Goal: Transaction & Acquisition: Obtain resource

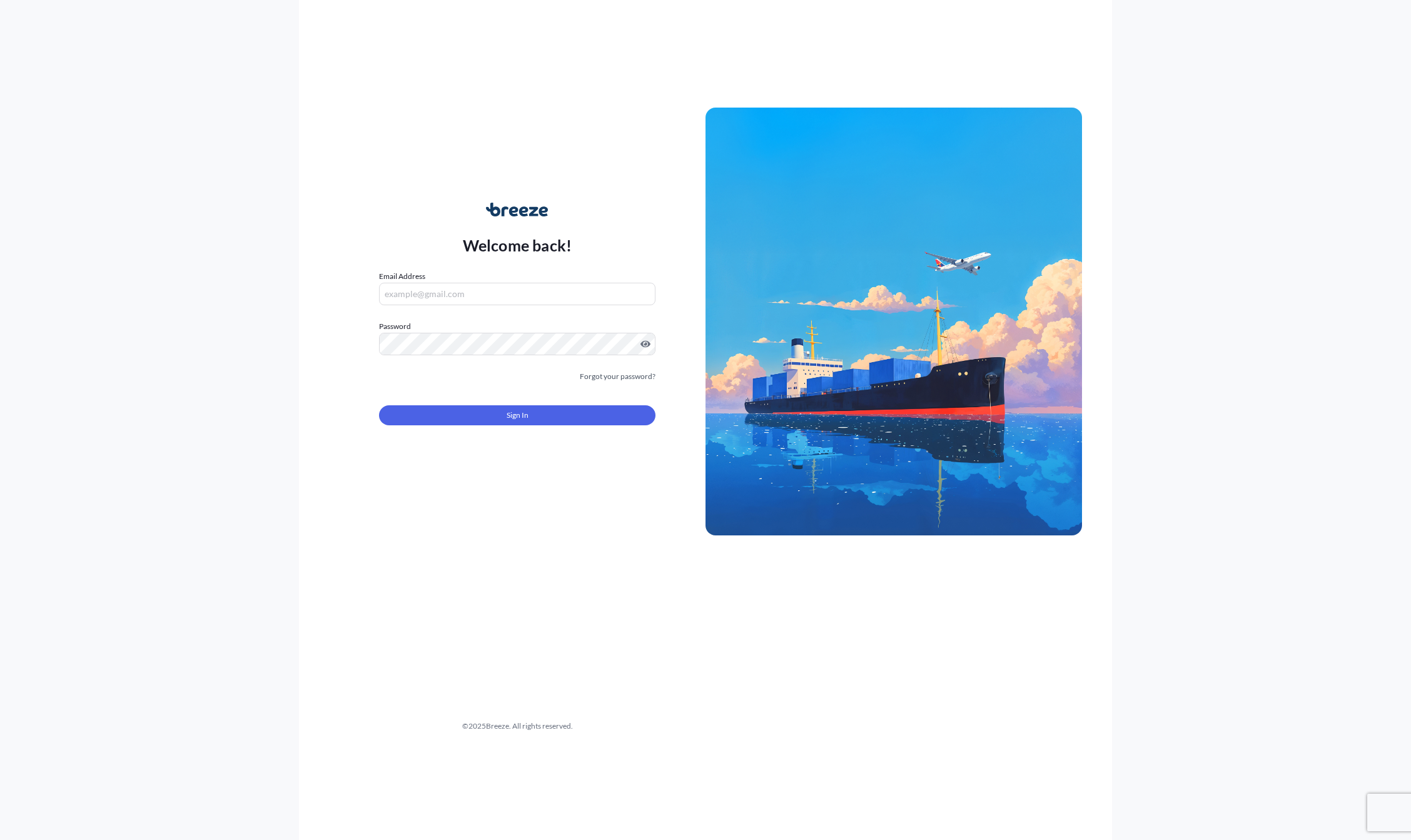
click at [445, 293] on input "Email Address" at bounding box center [517, 294] width 276 height 23
click at [0, 839] on com-1password-button at bounding box center [0, 840] width 0 height 0
type input "[EMAIL_ADDRESS][DOMAIN_NAME]"
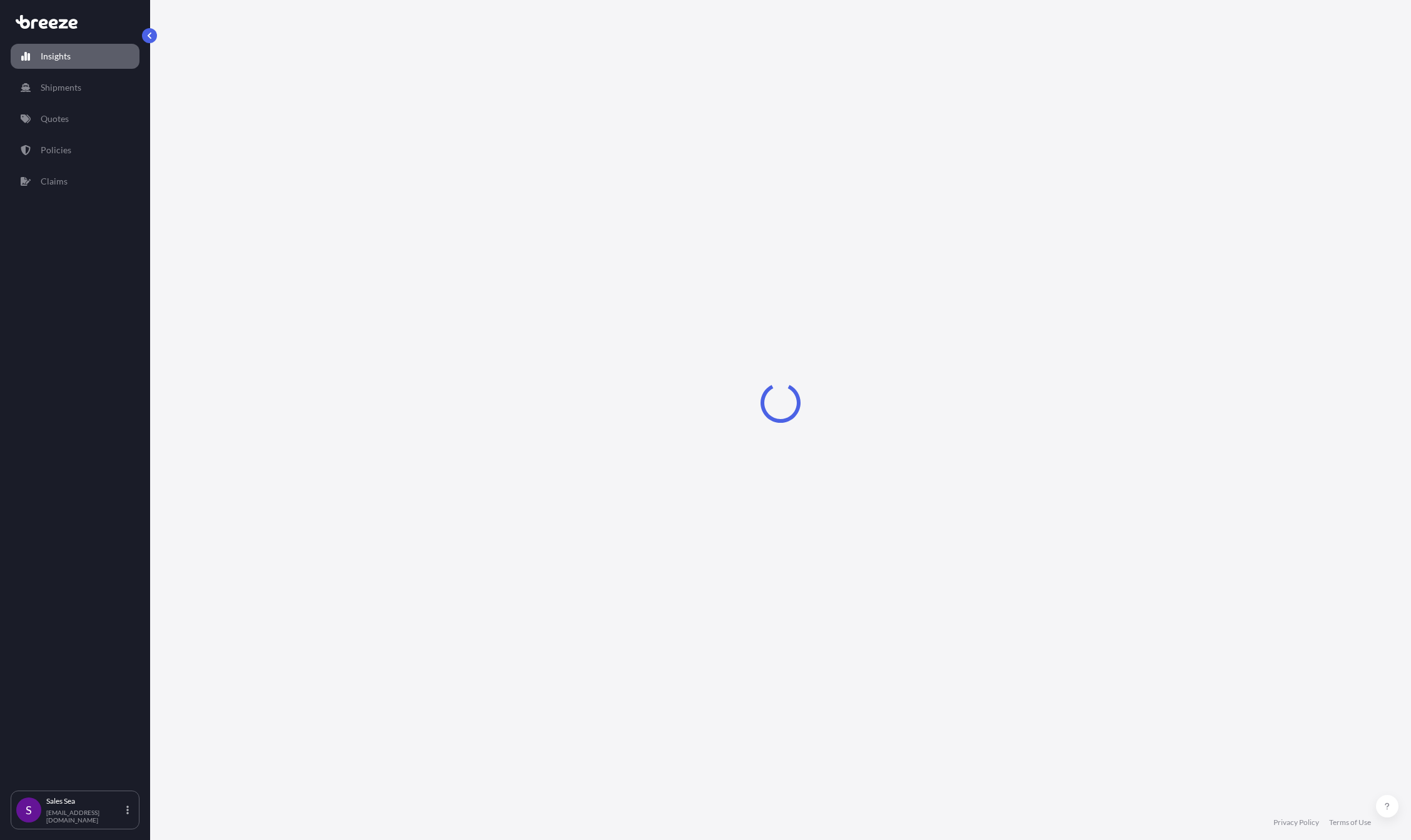
select select "2025"
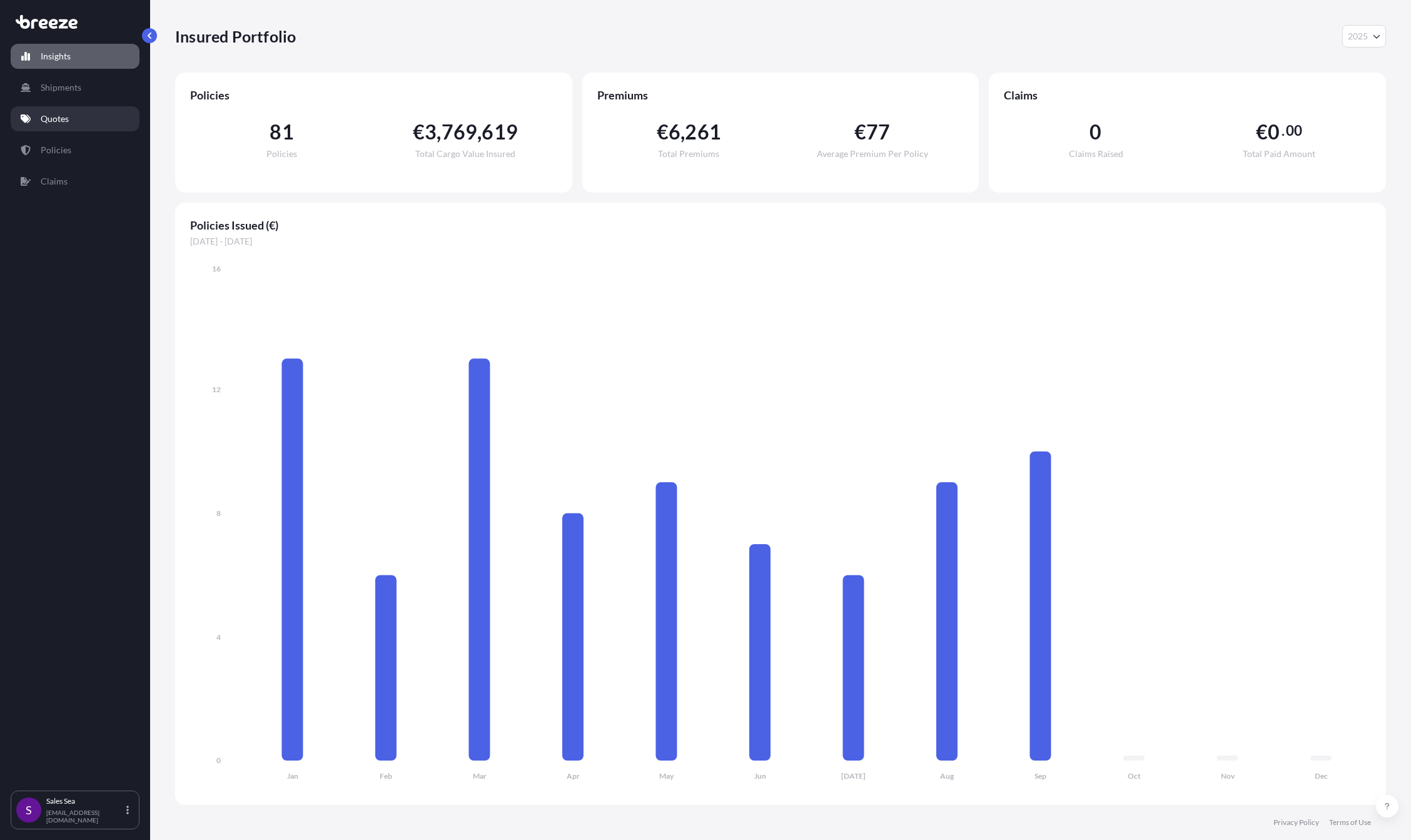
click at [79, 117] on link "Quotes" at bounding box center [75, 119] width 129 height 25
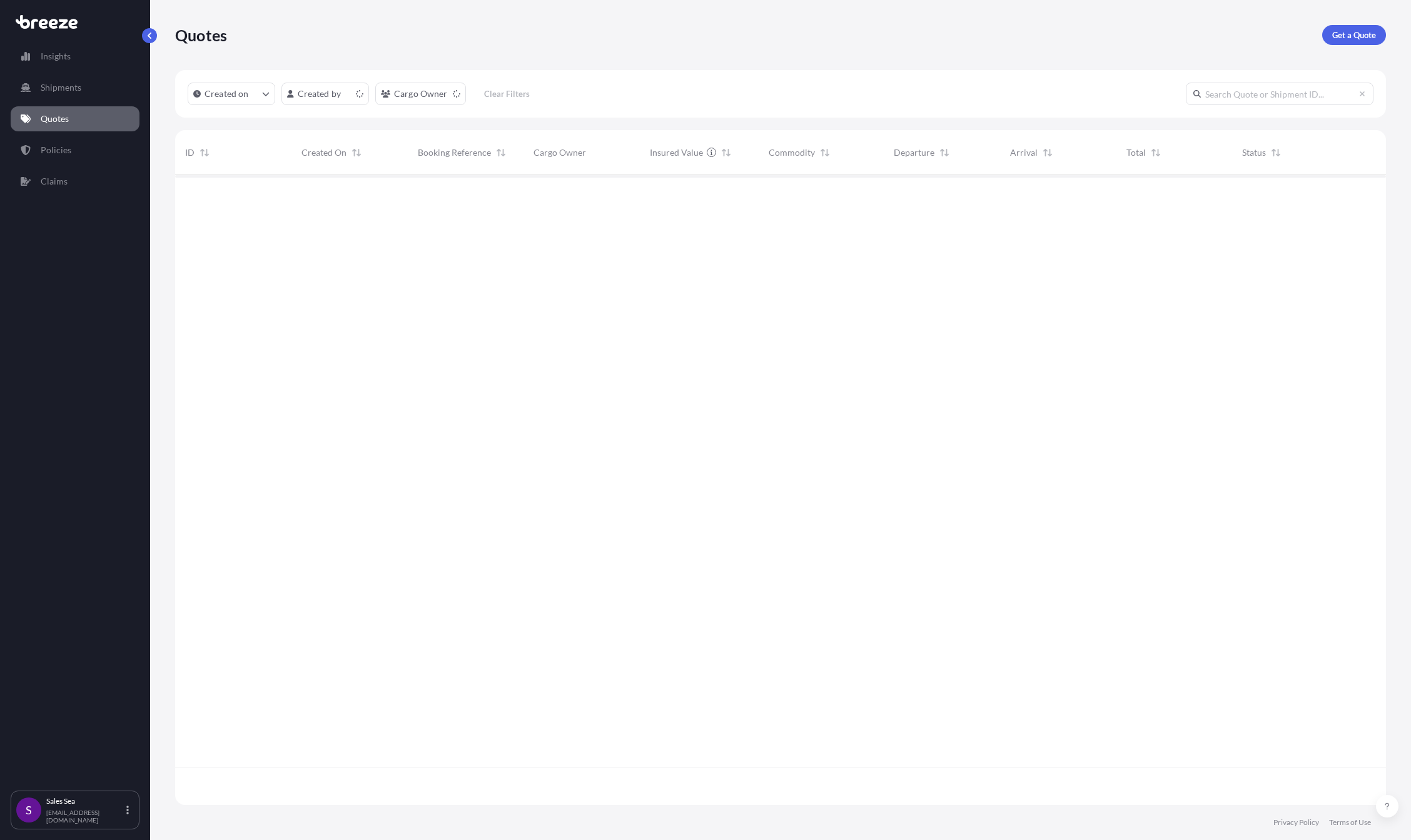
scroll to position [627, 1202]
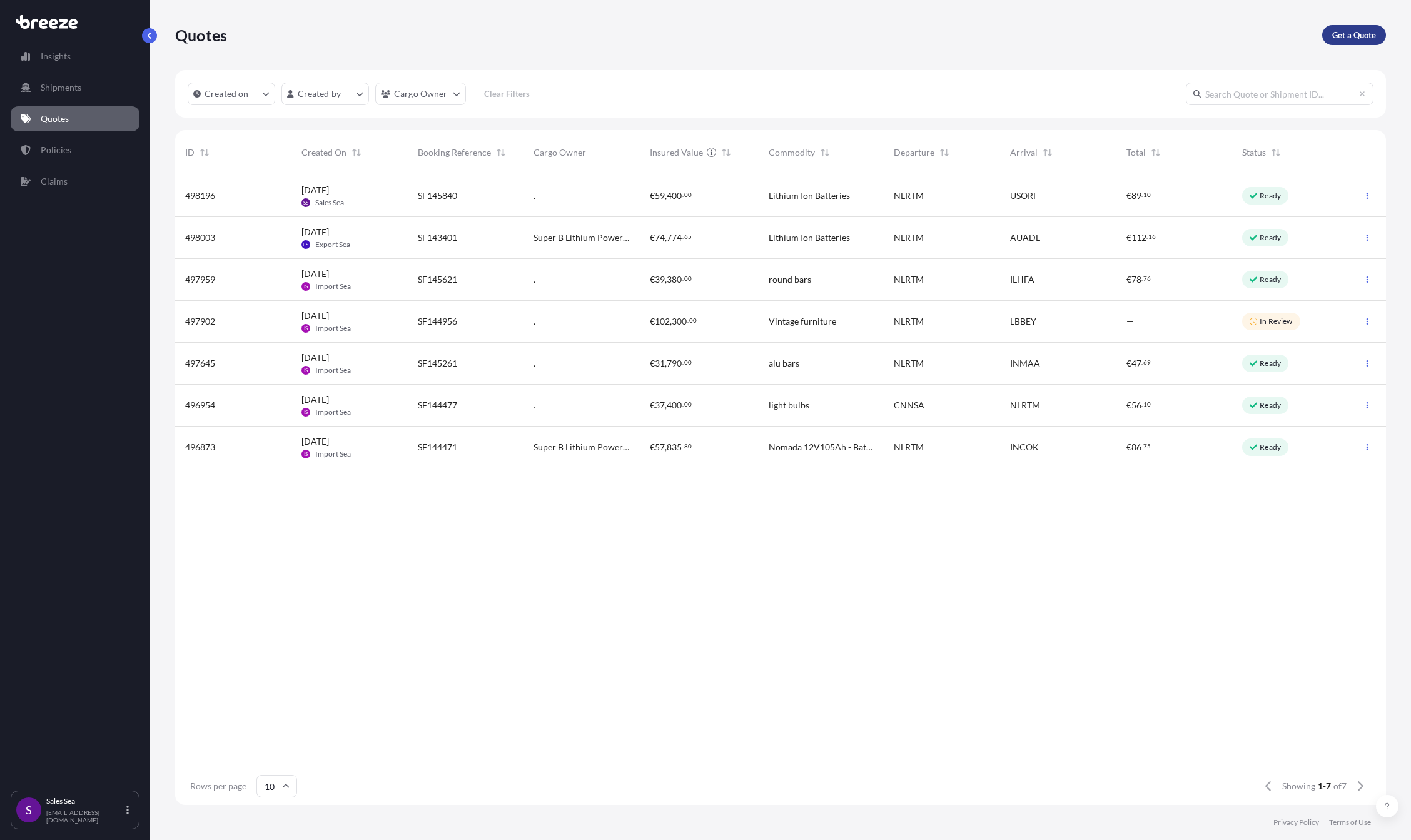
click at [1342, 28] on link "Get a Quote" at bounding box center [1354, 35] width 64 height 20
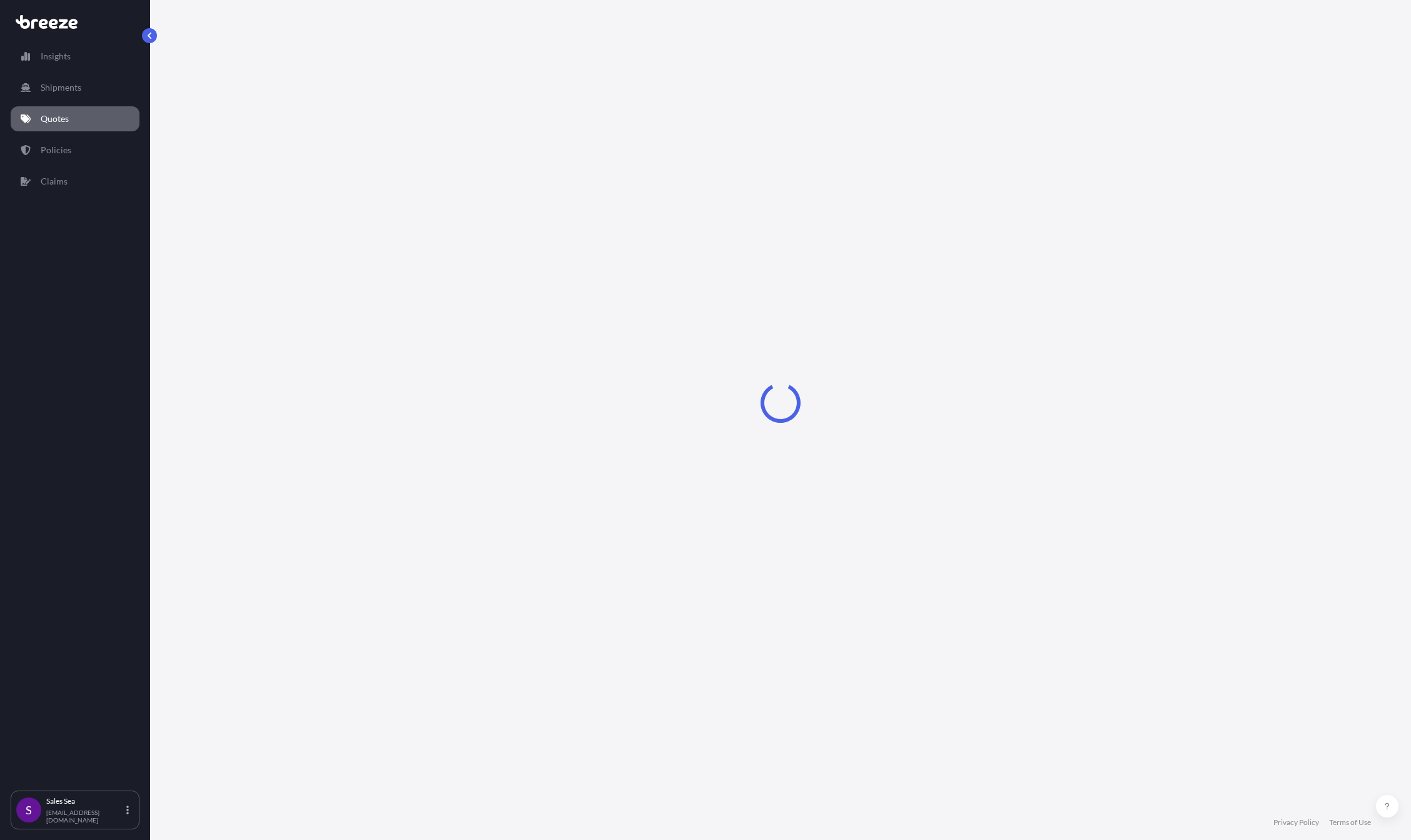
select select "Sea"
select select "1"
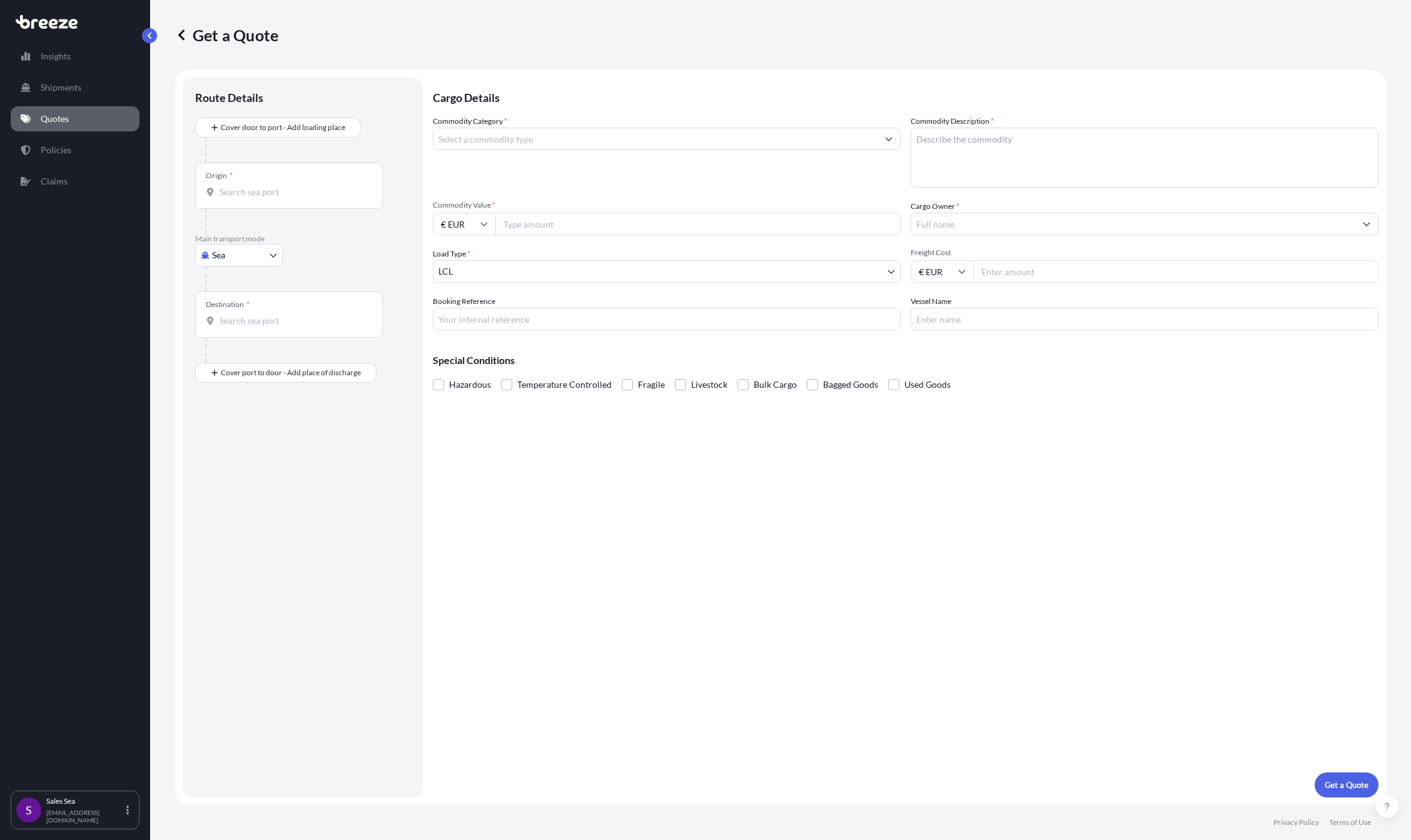
click at [224, 202] on div "Origin *" at bounding box center [288, 185] width 187 height 46
click at [224, 198] on input "Origin *" at bounding box center [293, 192] width 148 height 13
type input "NLRTM - [GEOGRAPHIC_DATA], [GEOGRAPHIC_DATA]"
click at [231, 326] on input "Destination *" at bounding box center [293, 326] width 148 height 13
type input "JPUKB - [GEOGRAPHIC_DATA], [GEOGRAPHIC_DATA]"
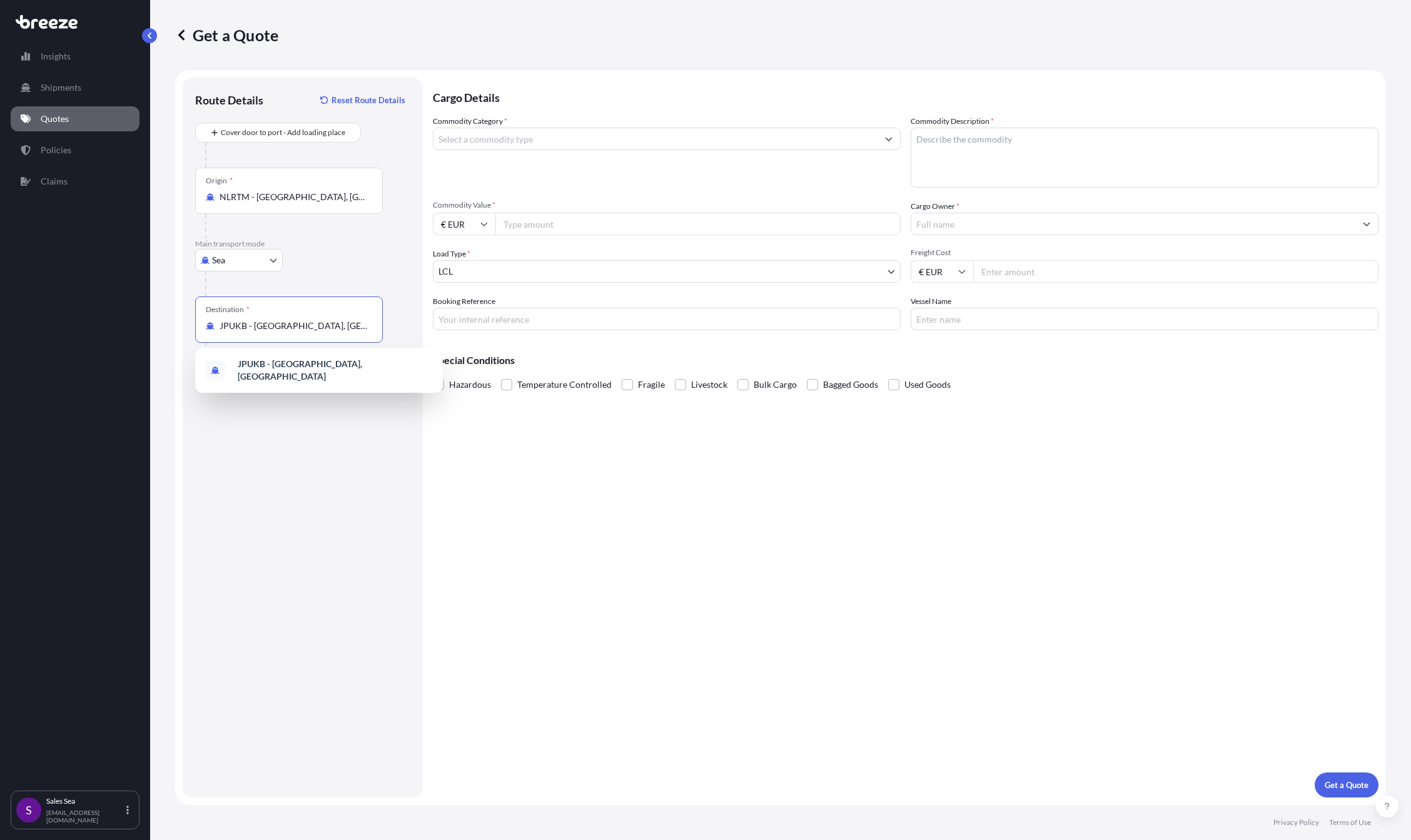
click at [544, 229] on input "Commodity Value *" at bounding box center [698, 224] width 406 height 23
paste input "179675"
type input "179675"
click at [1014, 271] on input "Freight Cost" at bounding box center [1176, 271] width 406 height 23
type input "4000"
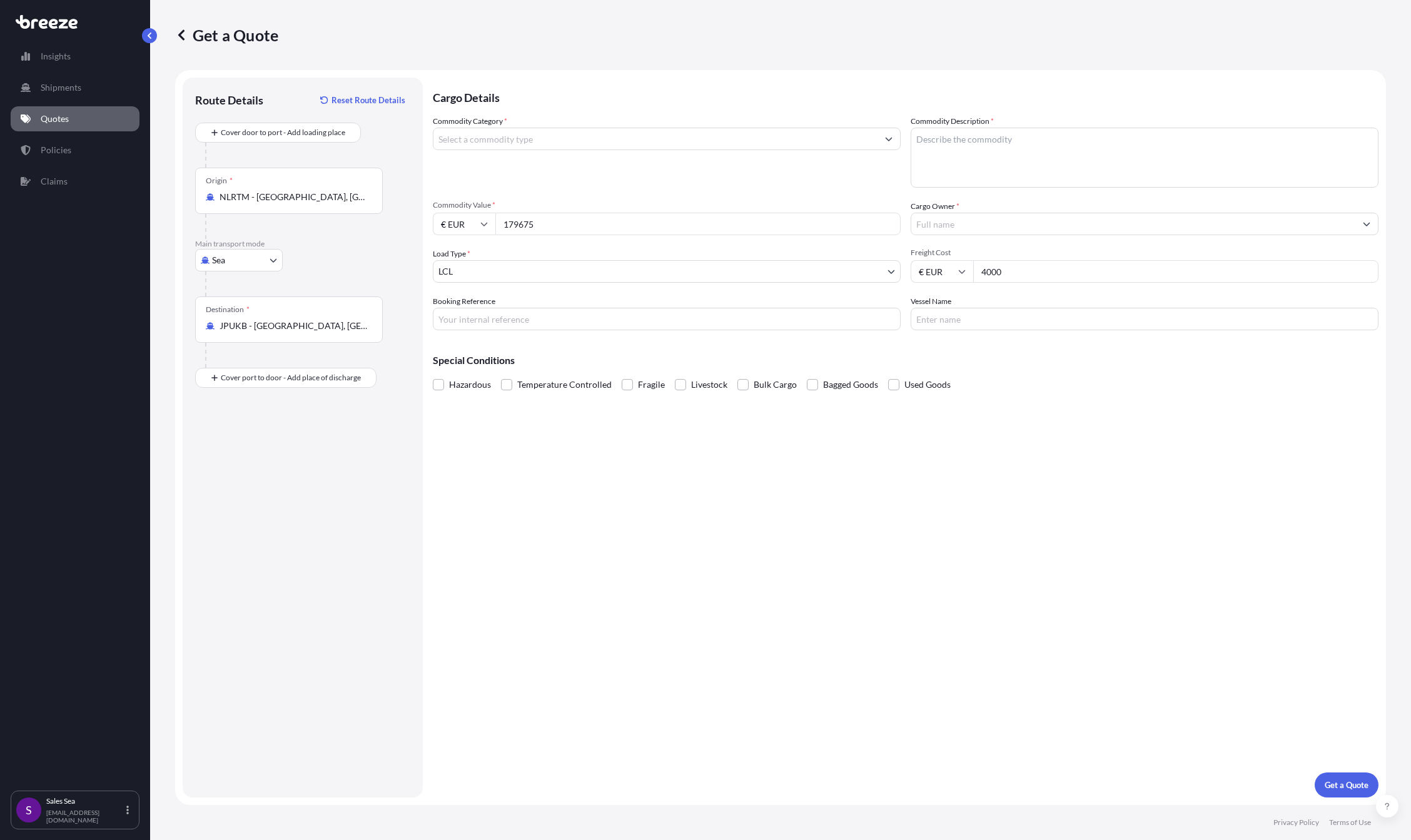
click at [933, 322] on input "Vessel Name" at bounding box center [1145, 319] width 468 height 23
type input "."
click at [939, 221] on input "Cargo Owner *" at bounding box center [1133, 224] width 444 height 23
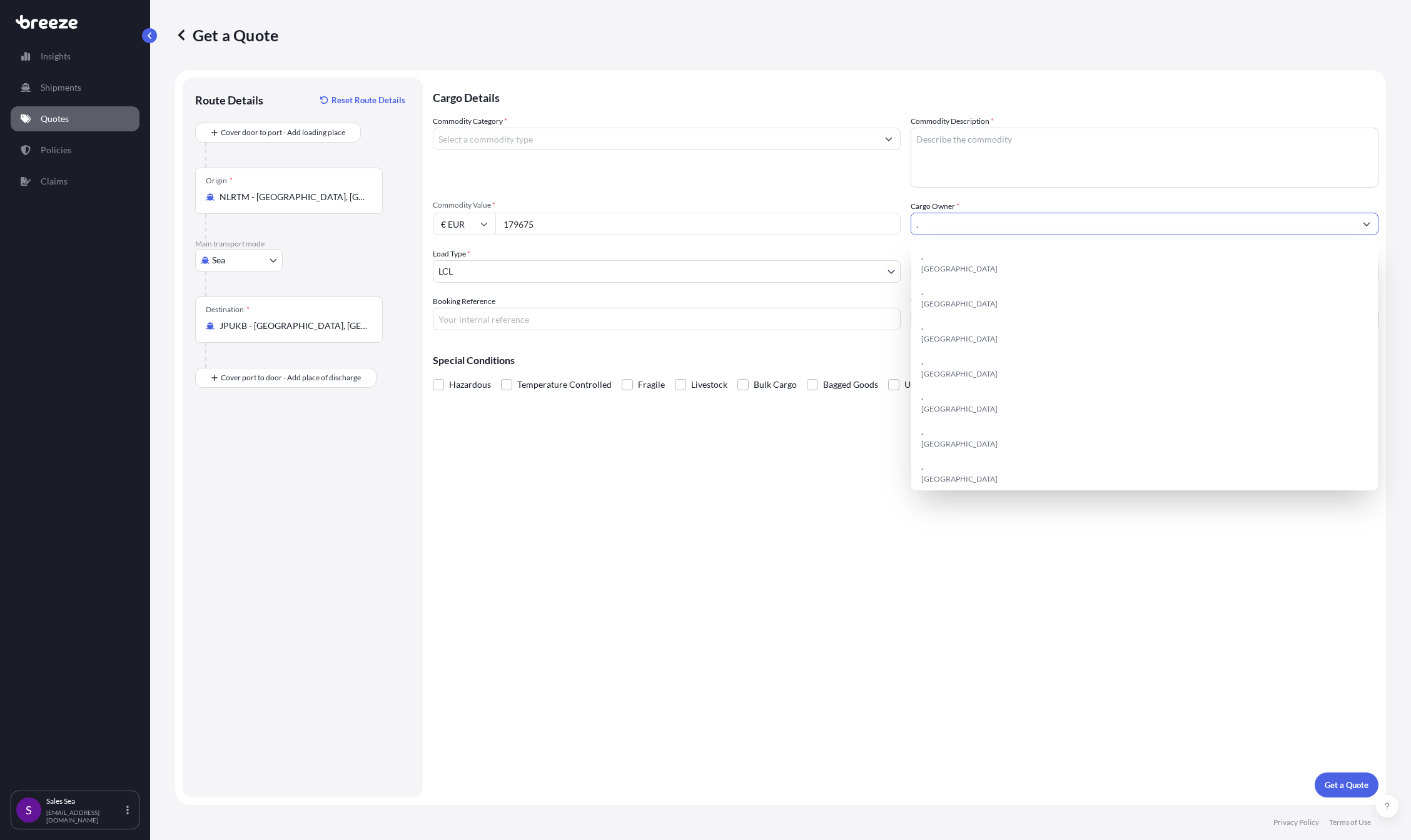
type input "."
click at [942, 153] on textarea "Commodity Description *" at bounding box center [1145, 157] width 468 height 60
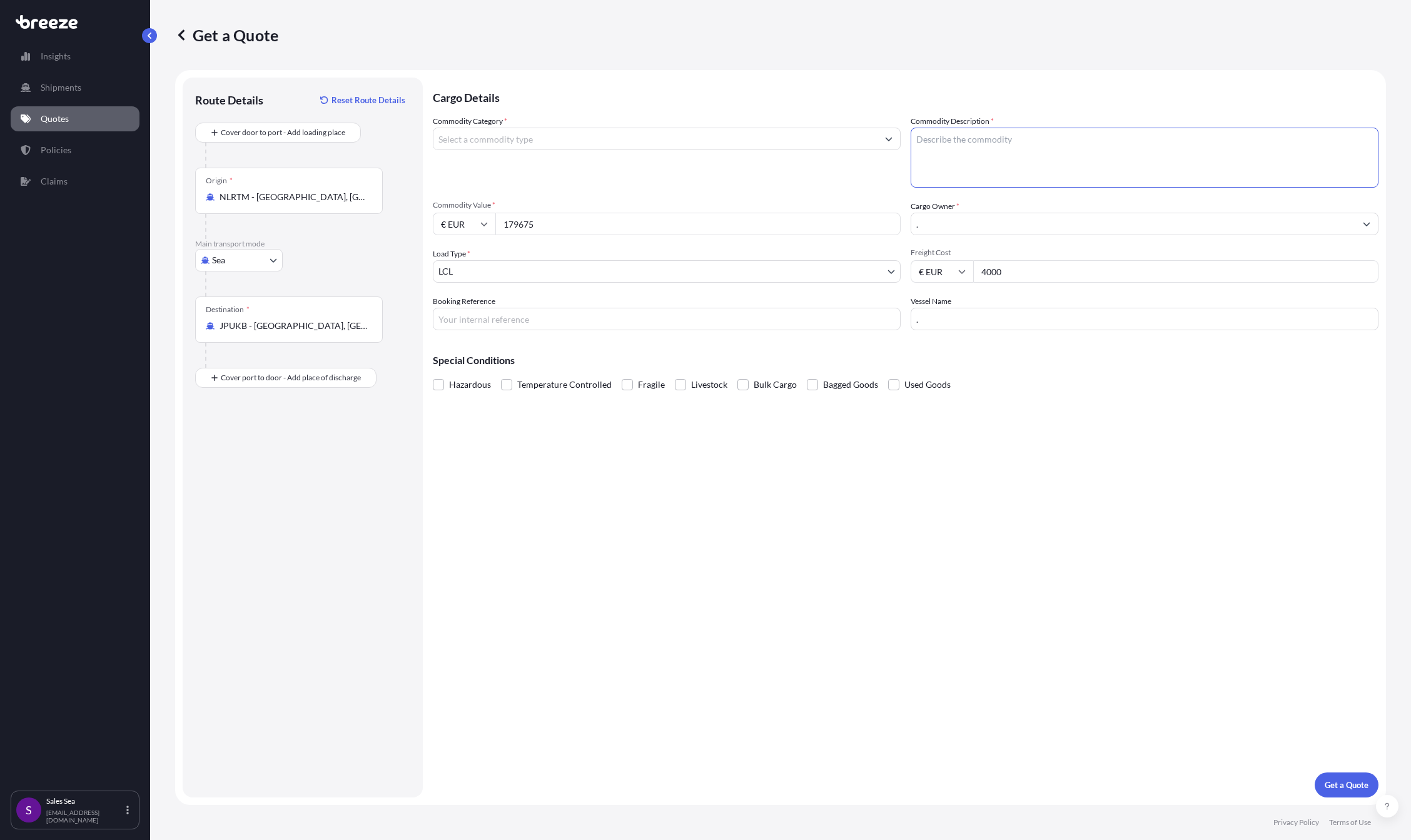
click at [517, 124] on div "Commodity Category *" at bounding box center [667, 151] width 468 height 73
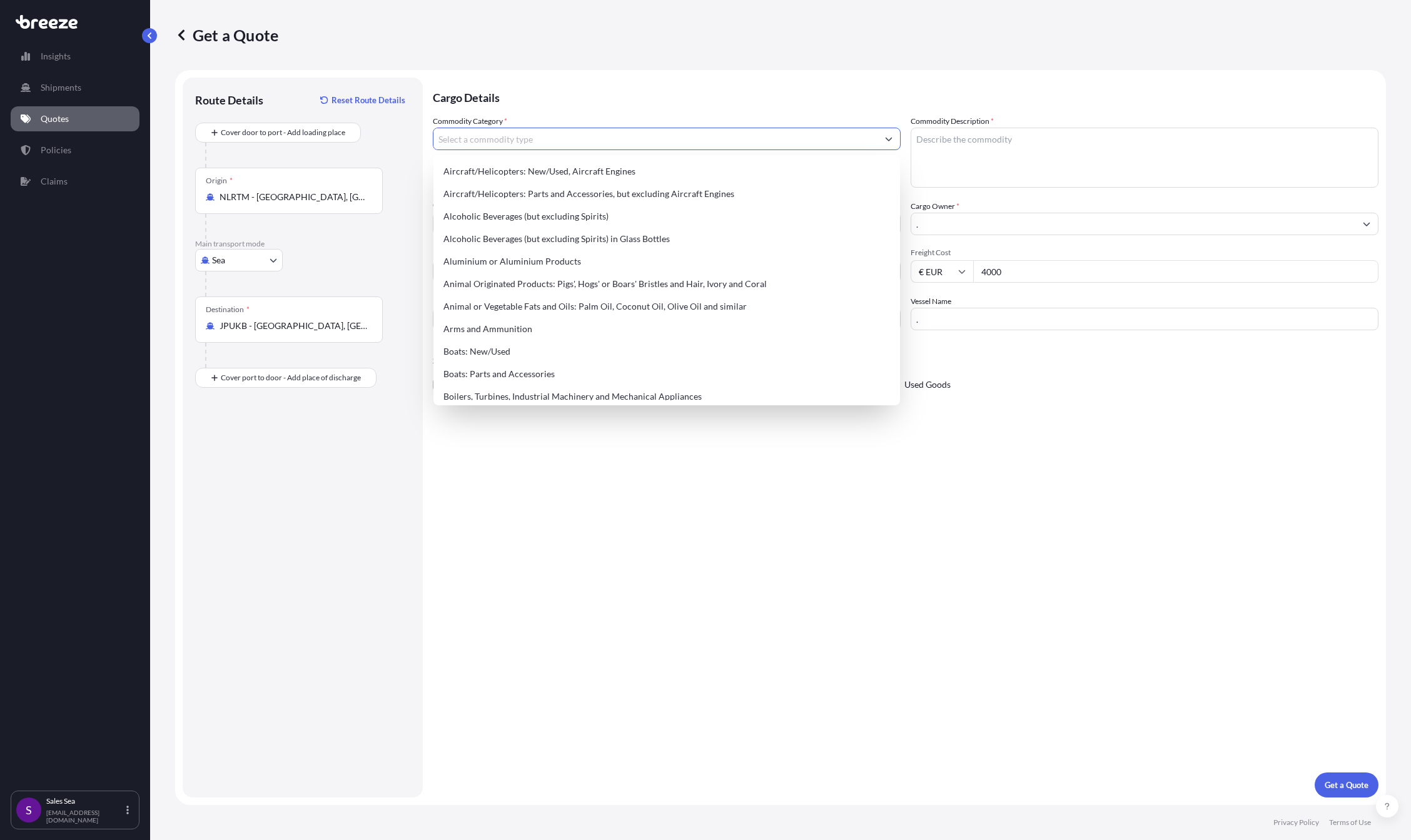
click at [489, 139] on input "Commodity Category *" at bounding box center [655, 139] width 444 height 23
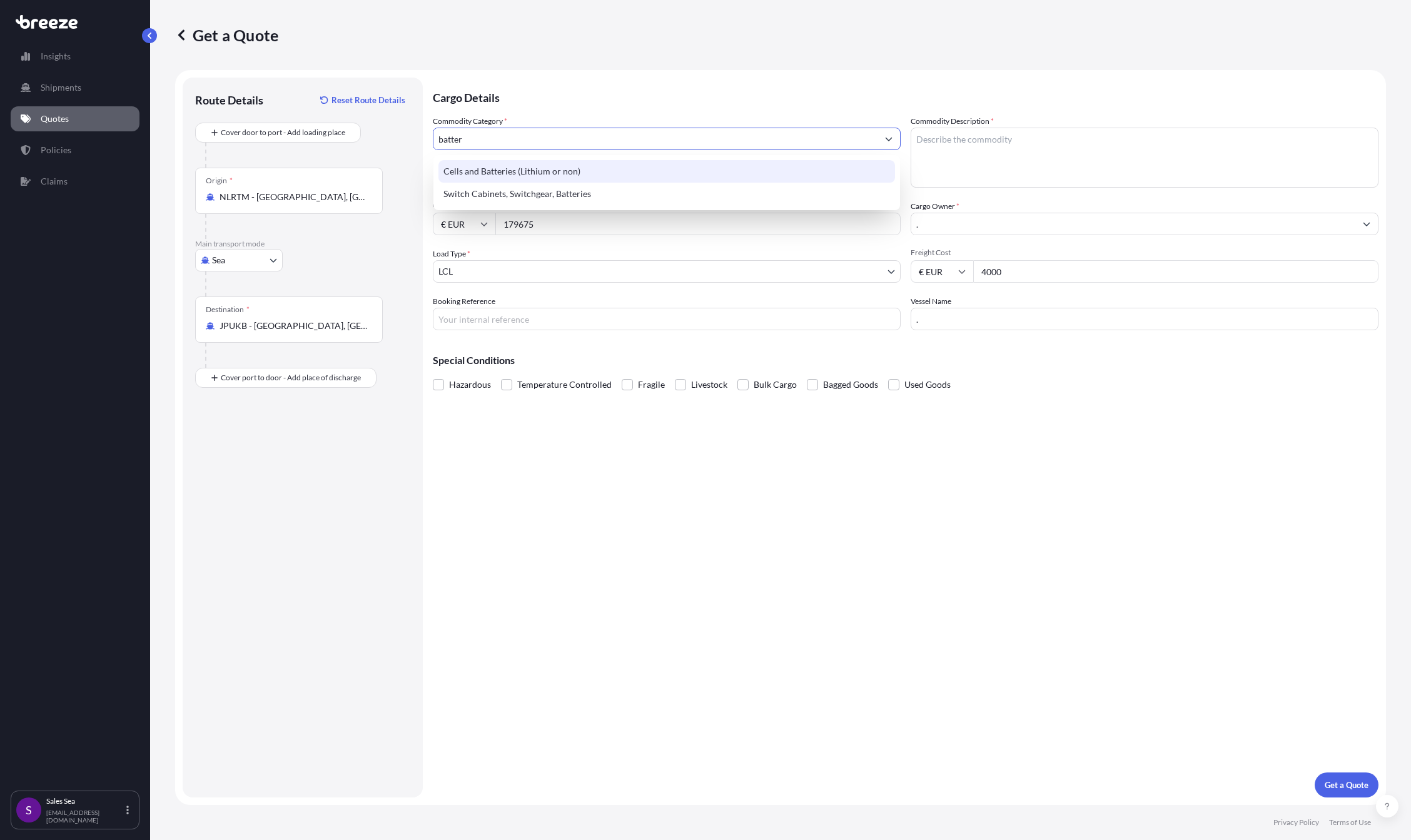
click at [495, 170] on div "Cells and Batteries (Lithium or non)" at bounding box center [667, 172] width 457 height 23
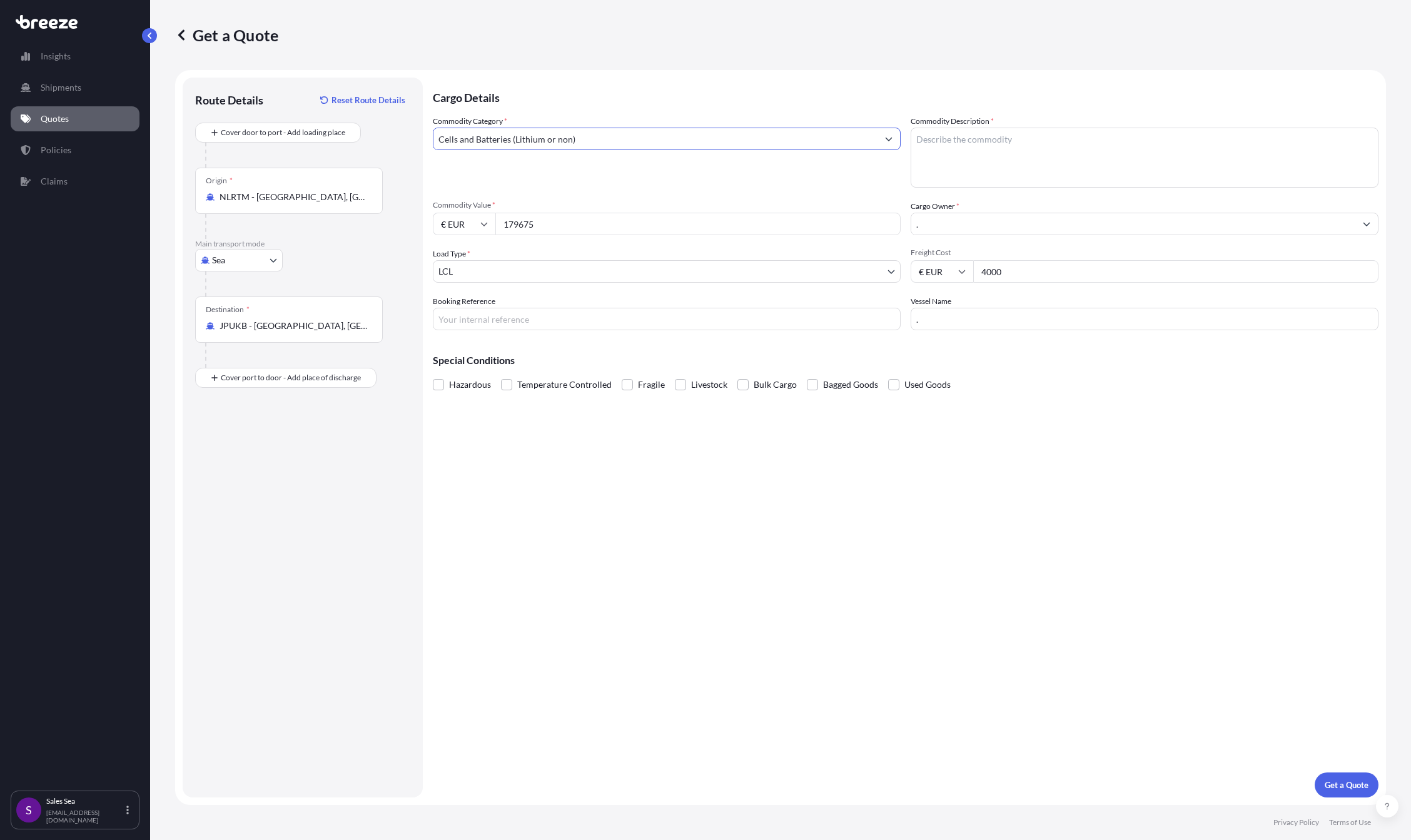
type input "Cells and Batteries (Lithium or non)"
click at [962, 147] on textarea "Commodity Description *" at bounding box center [1145, 157] width 468 height 60
type textarea "battery"
click at [479, 318] on input "Booking Reference" at bounding box center [667, 319] width 468 height 23
paste input "SF145763"
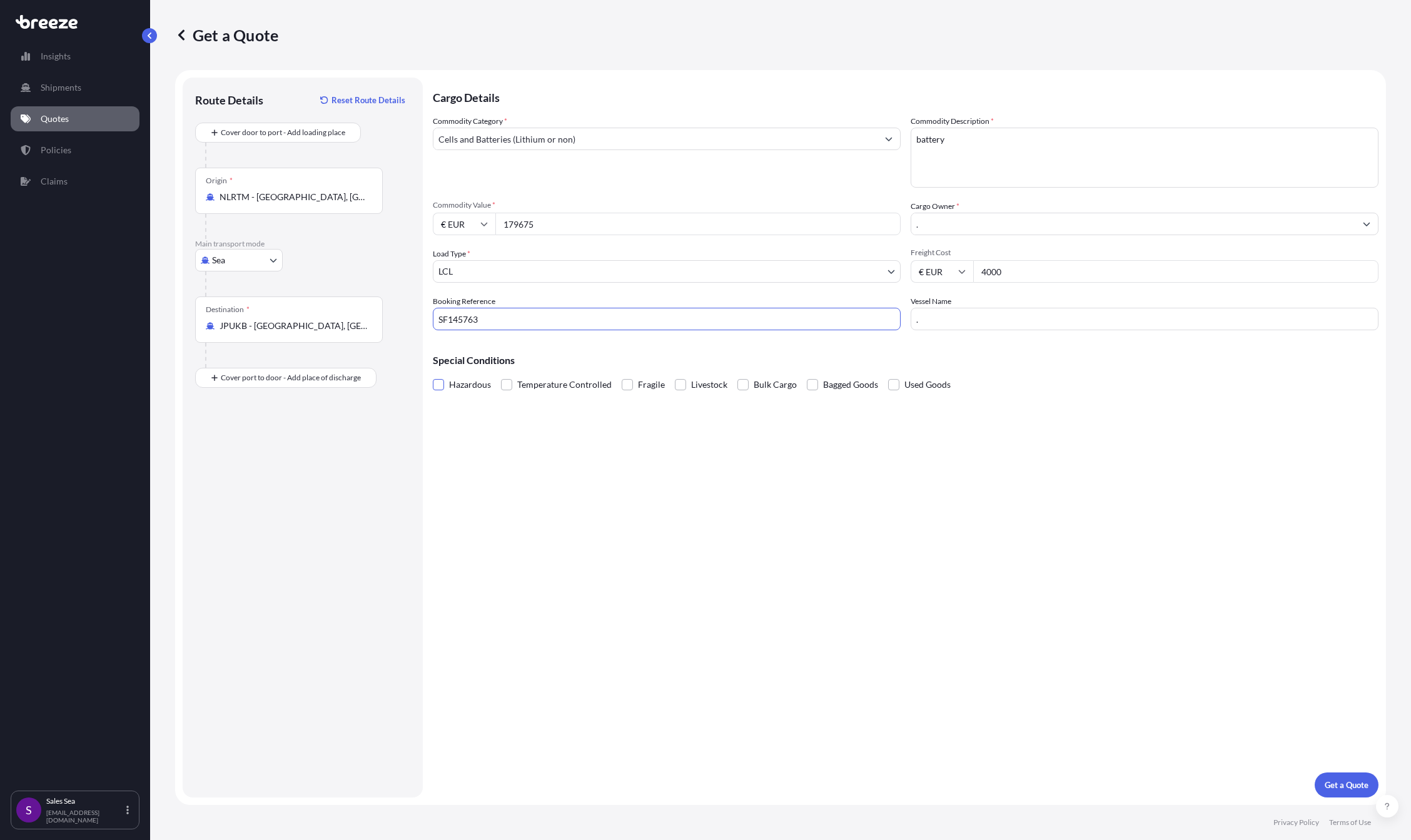
type input "SF145763"
click at [436, 389] on span at bounding box center [438, 385] width 11 height 11
click at [433, 375] on input "Hazardous" at bounding box center [433, 375] width 0 height 0
click at [1337, 786] on p "Get a Quote" at bounding box center [1346, 785] width 44 height 13
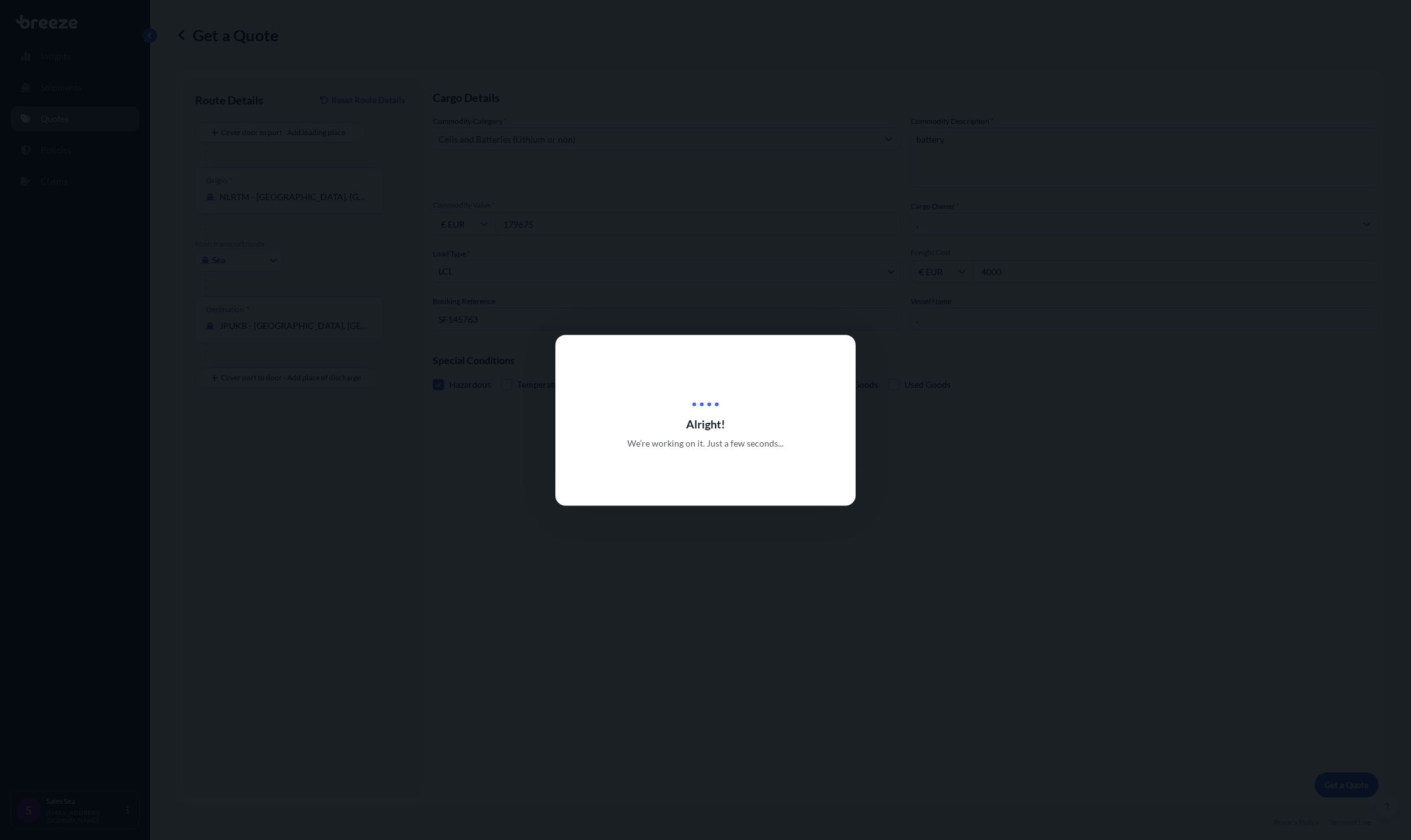
select select "Sea"
select select "1"
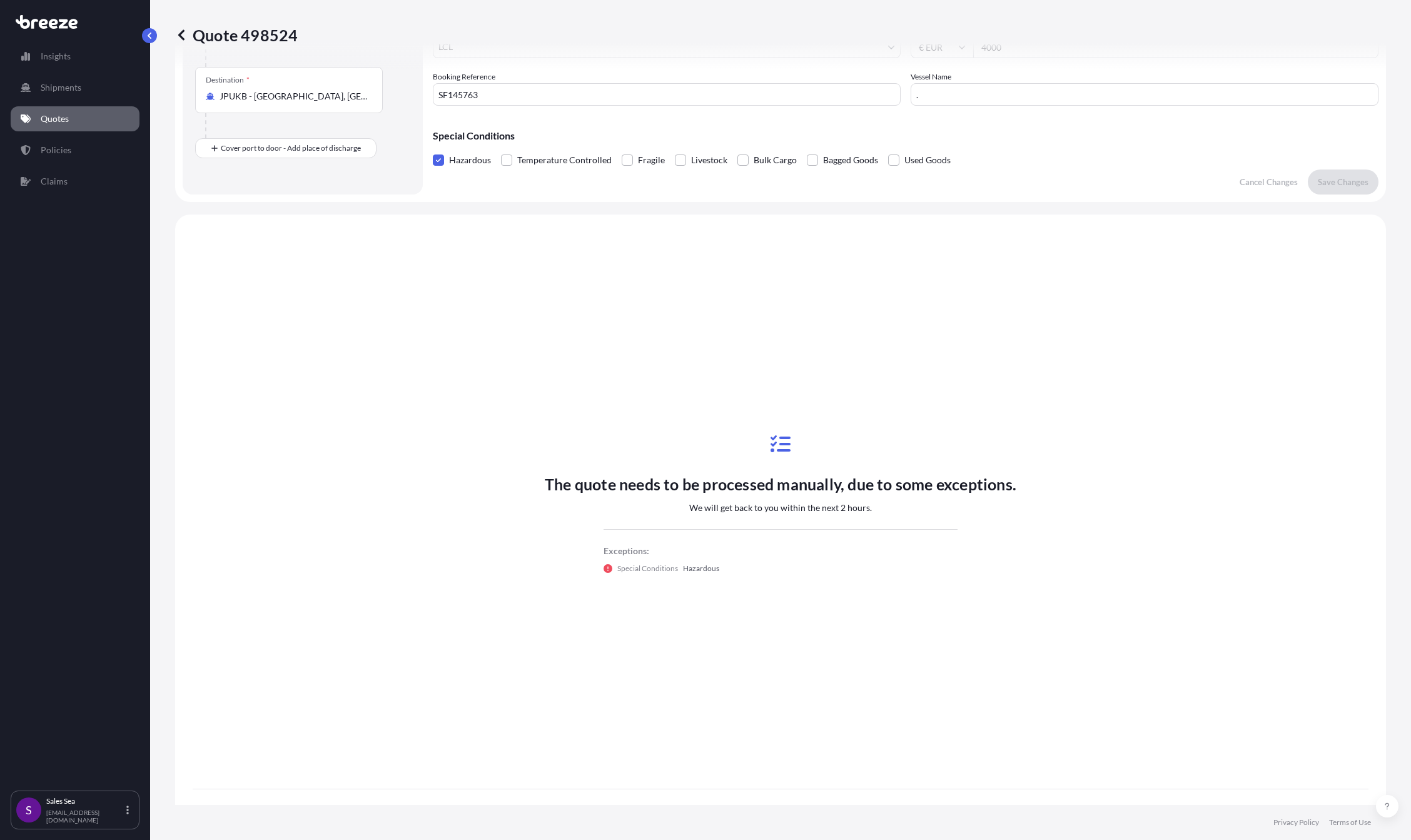
scroll to position [227, 0]
click at [293, 36] on div "Quote 498524" at bounding box center [781, 35] width 1211 height 20
copy p "Quote 498524"
